Goal: Transaction & Acquisition: Purchase product/service

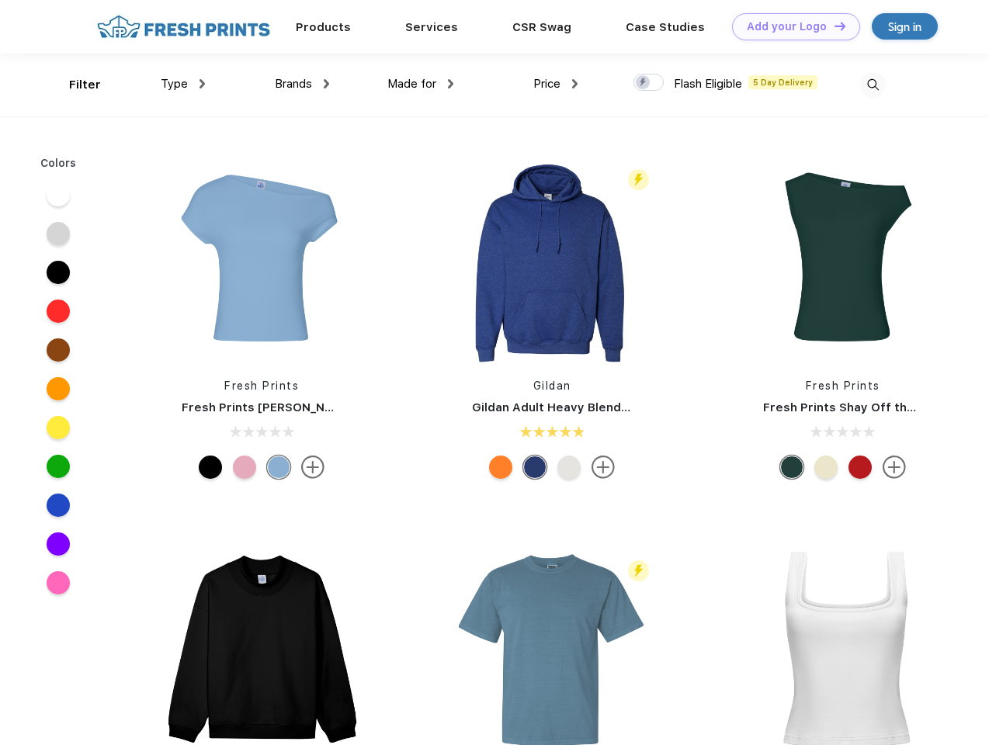
click at [790, 26] on link "Add your Logo Design Tool" at bounding box center [796, 26] width 128 height 27
click at [0, 0] on div "Design Tool" at bounding box center [0, 0] width 0 height 0
click at [833, 26] on link "Add your Logo Design Tool" at bounding box center [796, 26] width 128 height 27
click at [75, 85] on div "Filter" at bounding box center [85, 85] width 32 height 18
click at [183, 84] on span "Type" at bounding box center [174, 84] width 27 height 14
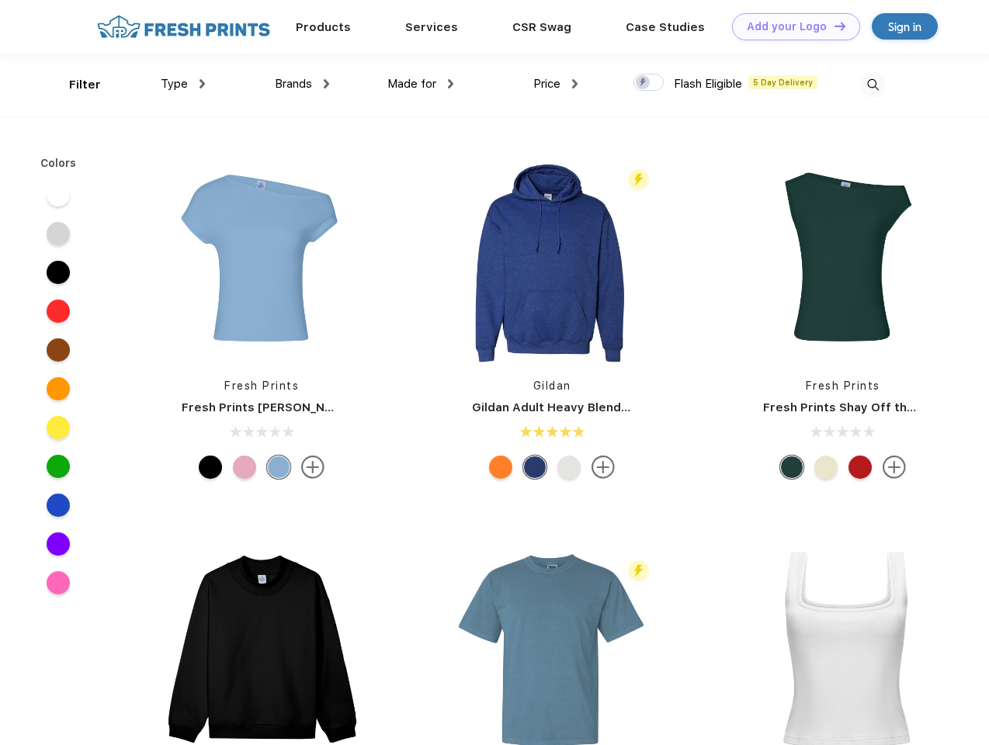
click at [302, 84] on span "Brands" at bounding box center [293, 84] width 37 height 14
click at [421, 84] on span "Made for" at bounding box center [411, 84] width 49 height 14
click at [556, 84] on span "Price" at bounding box center [546, 84] width 27 height 14
click at [649, 83] on div at bounding box center [648, 82] width 30 height 17
click at [644, 83] on input "checkbox" at bounding box center [638, 78] width 10 height 10
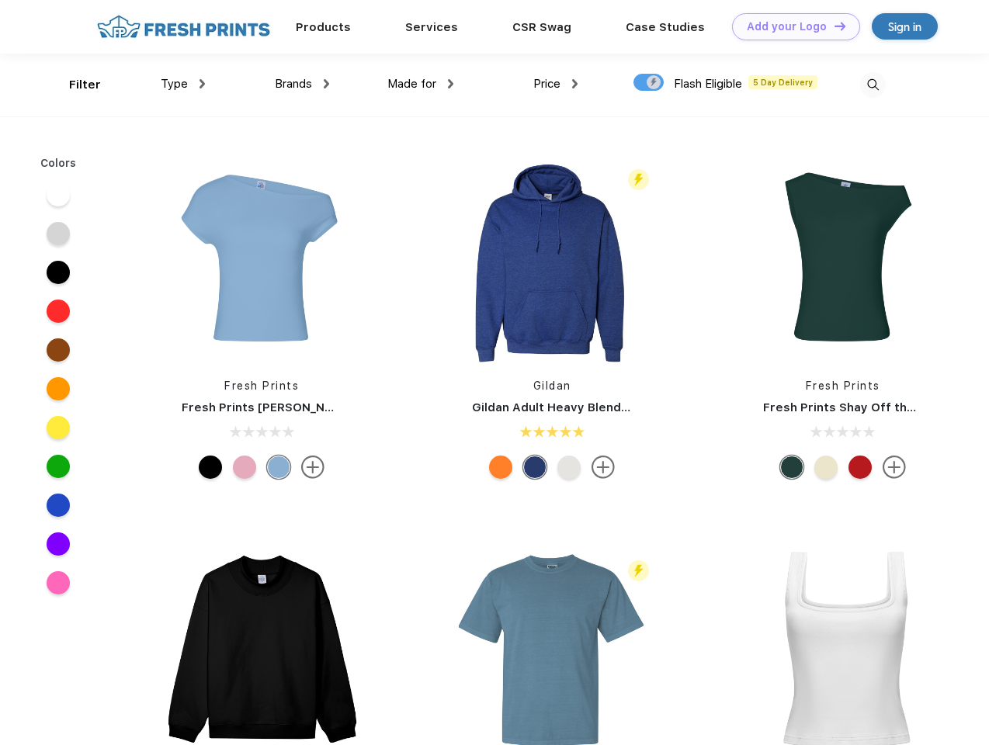
click at [873, 85] on img at bounding box center [873, 85] width 26 height 26
